Goal: Check status: Check status

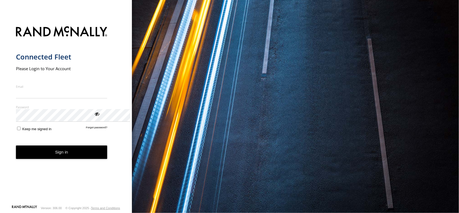
type input "**********"
click at [68, 159] on button "Sign in" at bounding box center [61, 152] width 91 height 13
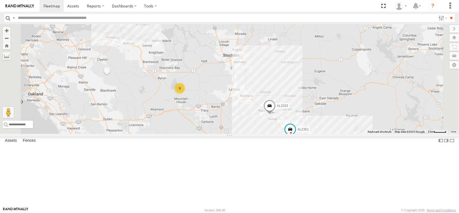
drag, startPoint x: 261, startPoint y: 112, endPoint x: 263, endPoint y: 125, distance: 12.5
click at [262, 124] on div "AL2367 FRONTLOADER JD344H AL2333 AL2351 9" at bounding box center [229, 79] width 459 height 110
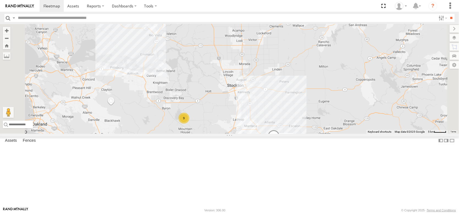
drag, startPoint x: 262, startPoint y: 86, endPoint x: 267, endPoint y: 120, distance: 34.4
click at [267, 120] on div "AL2367 FRONTLOADER JD344H AL2333 AL2351 9" at bounding box center [229, 79] width 459 height 110
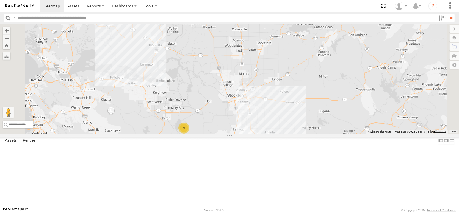
click at [189, 134] on div "9" at bounding box center [183, 128] width 11 height 11
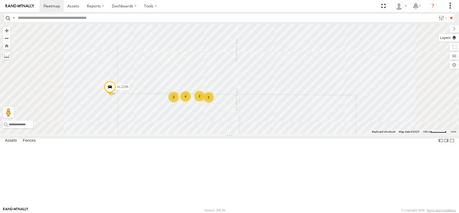
click at [449, 40] on label at bounding box center [449, 38] width 20 height 8
click at [0, 0] on div "Basemaps" at bounding box center [0, 0] width 0 height 0
click at [0, 0] on span "Basemaps" at bounding box center [0, 0] width 0 height 0
click at [0, 0] on span "Satellite + Roadmap" at bounding box center [0, 0] width 0 height 0
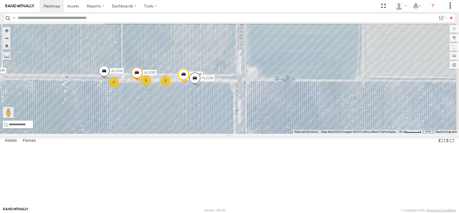
drag, startPoint x: 211, startPoint y: 161, endPoint x: 150, endPoint y: 147, distance: 62.8
click at [150, 134] on div "FRONTLOADER JD344H AL2310 AL2296 AL2386 AL2295 AL2245 3 2 2 AL2334" at bounding box center [229, 79] width 459 height 110
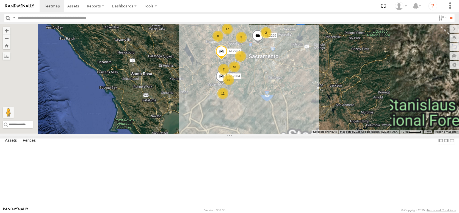
drag, startPoint x: 283, startPoint y: 124, endPoint x: 264, endPoint y: 146, distance: 28.7
click at [265, 134] on div "AL2374 AL2367 AL2366 AL2329 FRONTLOADER JD344H AL2353 PT2416 AL2333 AL2345 AL22…" at bounding box center [229, 79] width 459 height 110
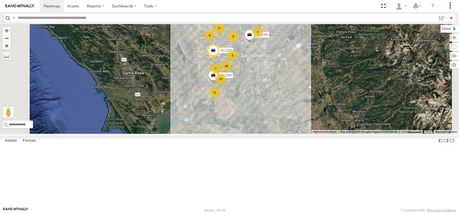
click at [440, 31] on label at bounding box center [449, 29] width 18 height 8
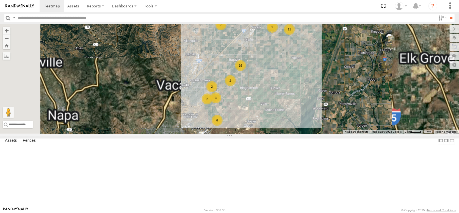
drag, startPoint x: 336, startPoint y: 119, endPoint x: 316, endPoint y: 67, distance: 55.8
click at [316, 67] on div "AL2374 AL2367 AL2366 AL2329 FRONTLOADER JD344H AL2353 AL2333 AL2351 AL2247 AL23…" at bounding box center [229, 79] width 459 height 110
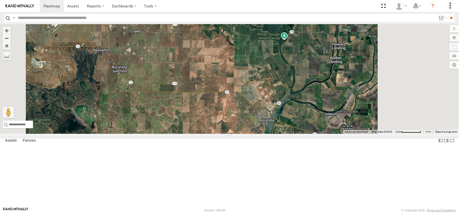
drag, startPoint x: 314, startPoint y: 144, endPoint x: 292, endPoint y: 73, distance: 74.9
click at [289, 68] on div "AL2374 AL2367 AL2366 AL2329 FRONTLOADER JD344H AL2353 AL2333 AL2351 AL2247 AL23…" at bounding box center [229, 79] width 459 height 110
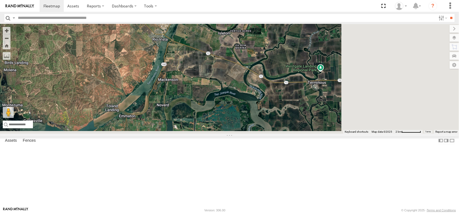
drag, startPoint x: 319, startPoint y: 107, endPoint x: 207, endPoint y: 25, distance: 138.8
click at [207, 25] on body at bounding box center [229, 106] width 459 height 213
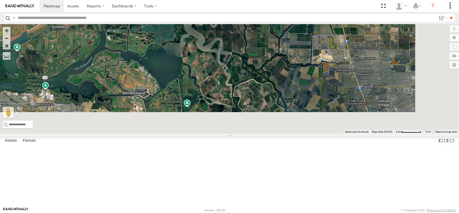
drag, startPoint x: 333, startPoint y: 114, endPoint x: 298, endPoint y: 59, distance: 65.2
click at [298, 60] on div "AL2374 AL2367 AL2366 AL2329 FRONTLOADER JD344H AL2353 AL2333 AL2351 AL2247 AL23…" at bounding box center [229, 79] width 459 height 110
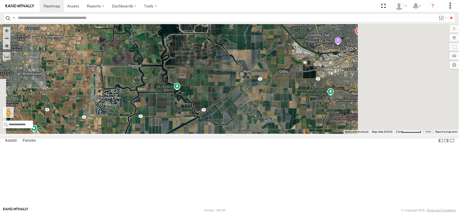
drag, startPoint x: 311, startPoint y: 89, endPoint x: 296, endPoint y: 53, distance: 39.3
click at [296, 53] on div "AL2374 AL2367 AL2366 AL2329 FRONTLOADER JD344H AL2353 AL2333 AL2351 AL2247 AL23…" at bounding box center [229, 79] width 459 height 110
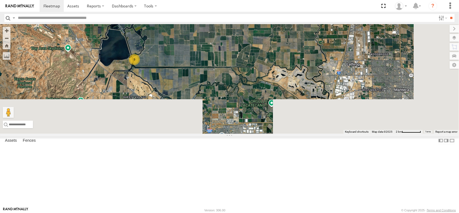
drag, startPoint x: 351, startPoint y: 134, endPoint x: 347, endPoint y: 41, distance: 92.9
click at [349, 40] on div "AL2374 AL2367 AL2366 AL2329 FRONTLOADER JD344H AL2353 AL2333 AL2351 AL2247 AL23…" at bounding box center [229, 79] width 459 height 110
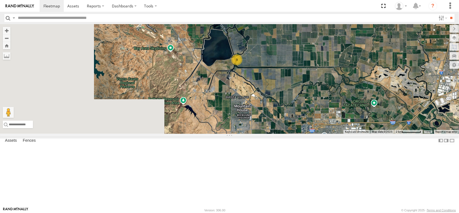
drag, startPoint x: 239, startPoint y: 109, endPoint x: 337, endPoint y: 138, distance: 101.9
click at [337, 134] on div "AL2374 AL2367 AL2366 AL2329 FRONTLOADER JD344H AL2353 AL2333 AL2351 AL2247 AL23…" at bounding box center [229, 79] width 459 height 110
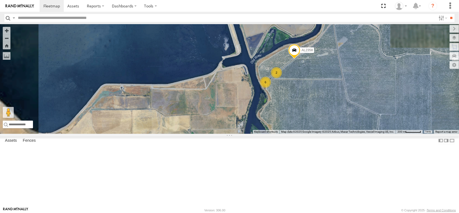
drag, startPoint x: 330, startPoint y: 99, endPoint x: 347, endPoint y: 153, distance: 56.4
click at [350, 134] on div "AL2374 AL2367 AL2366 AL2329 FRONTLOADER JD344H AL2353 AL2333 AL2351 AL2247 AL23…" at bounding box center [229, 79] width 459 height 110
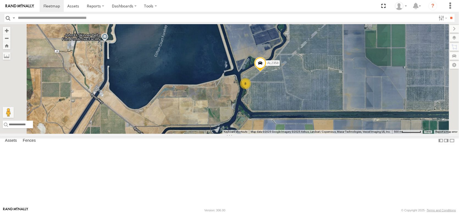
drag, startPoint x: 376, startPoint y: 118, endPoint x: 339, endPoint y: 126, distance: 38.5
click at [340, 127] on div "AL2374 AL2367 AL2366 AL2329 FRONTLOADER JD344H AL2353 AL2333 AL2351 AL2247 AL23…" at bounding box center [229, 79] width 459 height 110
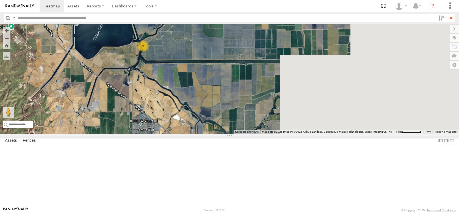
drag, startPoint x: 377, startPoint y: 126, endPoint x: 235, endPoint y: 81, distance: 149.1
click at [235, 81] on div "AL2374 AL2367 AL2366 AL2329 FRONTLOADER JD344H AL2353 AL2333 AL2351 AL2247 AL23…" at bounding box center [229, 79] width 459 height 110
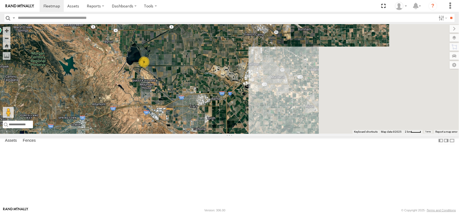
drag, startPoint x: 339, startPoint y: 144, endPoint x: 261, endPoint y: 132, distance: 78.5
click at [261, 132] on div "AL2374 AL2367 AL2366 AL2329 FRONTLOADER JD344H AL2353 AL2333 AL2351 AL2247 AL23…" at bounding box center [229, 79] width 459 height 110
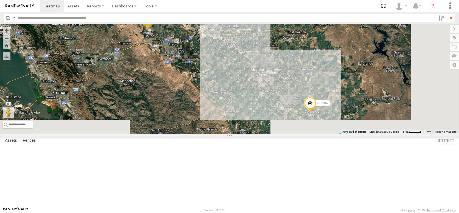
drag, startPoint x: 322, startPoint y: 147, endPoint x: 268, endPoint y: 82, distance: 84.5
click at [268, 82] on div "AL2374 AL2367 AL2366 AL2329 FRONTLOADER JD344H AL2353 AL2333 AL2351 AL2247 AL23…" at bounding box center [229, 79] width 459 height 110
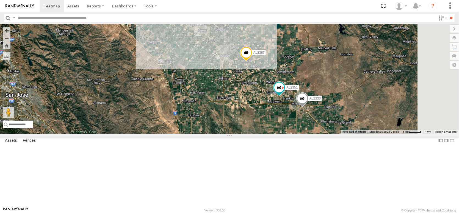
drag, startPoint x: 377, startPoint y: 173, endPoint x: 334, endPoint y: 134, distance: 57.5
click at [333, 132] on div "AL2374 AL2367 AL2366 AL2329 FRONTLOADER JD344H AL2353 AL2333 AL2351 AL2247 AL23…" at bounding box center [229, 79] width 459 height 110
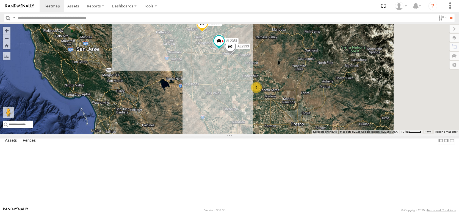
drag, startPoint x: 317, startPoint y: 150, endPoint x: 287, endPoint y: 89, distance: 67.9
click at [284, 88] on div "AL2374 AL2367 AL2366 AL2329 FRONTLOADER JD344H AL2353 AL2333 AL2351 AL2247 AL23…" at bounding box center [229, 79] width 459 height 110
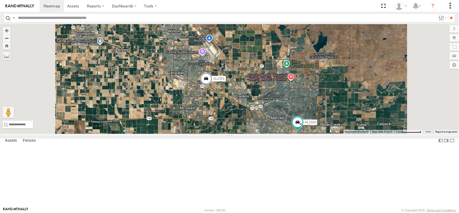
click at [212, 88] on span at bounding box center [206, 80] width 12 height 15
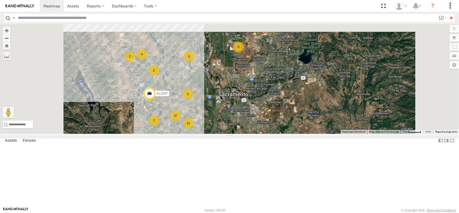
drag, startPoint x: 277, startPoint y: 90, endPoint x: 294, endPoint y: 139, distance: 52.5
click at [296, 134] on div "AL2374 AL2367 AL2329 FRONTLOADER JD344H AL2333 AL2381 AL2351 AL2129 AL2250 AL23…" at bounding box center [229, 79] width 459 height 110
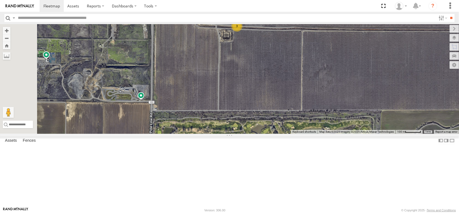
drag, startPoint x: 248, startPoint y: 86, endPoint x: 336, endPoint y: 98, distance: 88.7
click at [328, 97] on div "AL2374 AL2367 AL2329 FRONTLOADER JD344H AL2333 AL2381 AL2351 AL2129 AL2250 AL23…" at bounding box center [229, 79] width 459 height 110
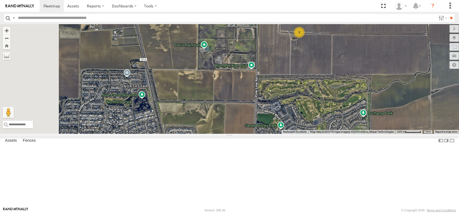
drag, startPoint x: 327, startPoint y: 98, endPoint x: 382, endPoint y: 90, distance: 55.5
click at [383, 89] on div "AL2374 AL2367 AL2329 FRONTLOADER JD344H AL2333 AL2381 AL2351 AL2129 AL2250 AL23…" at bounding box center [229, 79] width 459 height 110
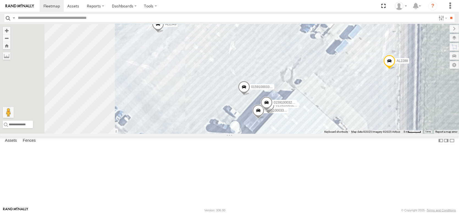
drag, startPoint x: 171, startPoint y: 72, endPoint x: 308, endPoint y: 182, distance: 175.8
click at [308, 134] on div "FRONTLOADER JD344H AL2367 AL2351 AL2287 AL2283 AL2371 AL2261 AL2246 AL2299 0159…" at bounding box center [229, 79] width 459 height 110
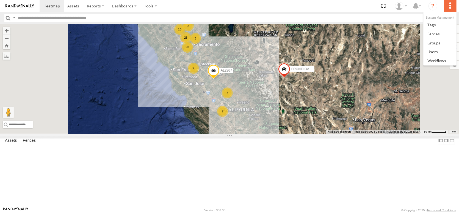
click at [449, 9] on label at bounding box center [450, 6] width 12 height 12
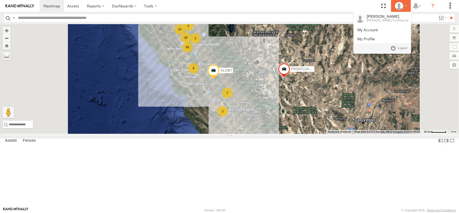
click at [395, 5] on icon at bounding box center [399, 6] width 8 height 8
click at [398, 51] on span at bounding box center [402, 48] width 9 height 6
